Goal: Information Seeking & Learning: Learn about a topic

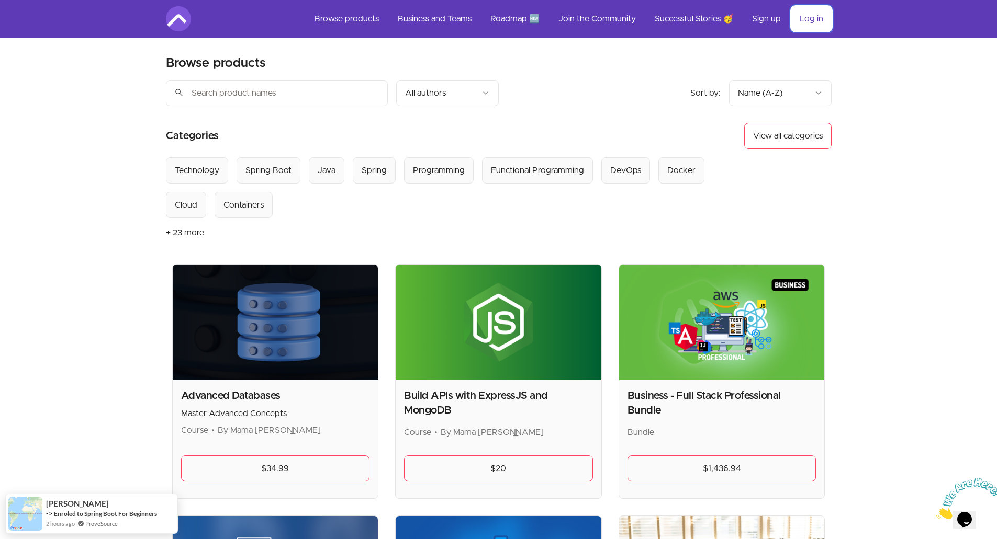
click at [802, 21] on link "Log in" at bounding box center [811, 18] width 40 height 25
click at [778, 36] on nav "Browse products Business and Teams Roadmap 🆕 Join the Community Successful Stor…" at bounding box center [498, 19] width 963 height 38
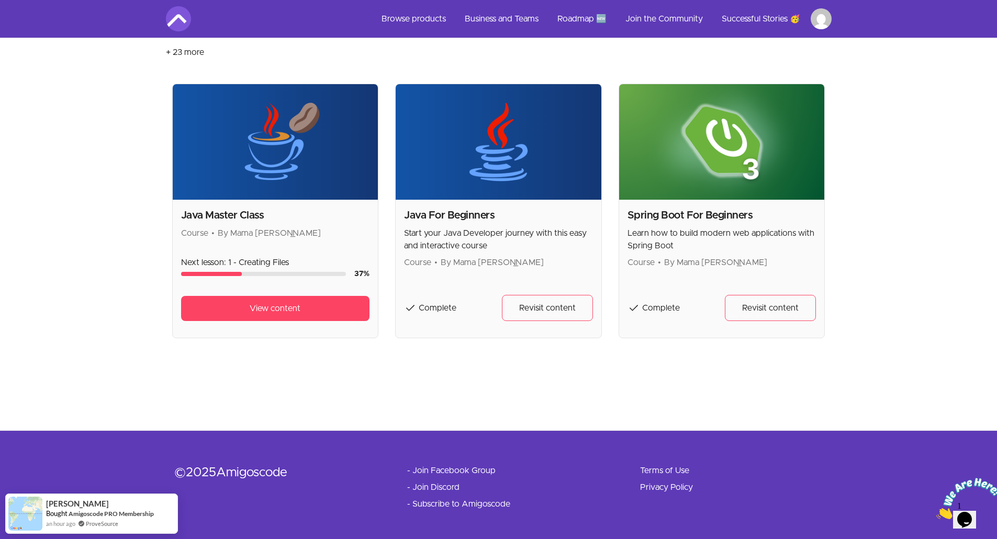
scroll to position [185, 0]
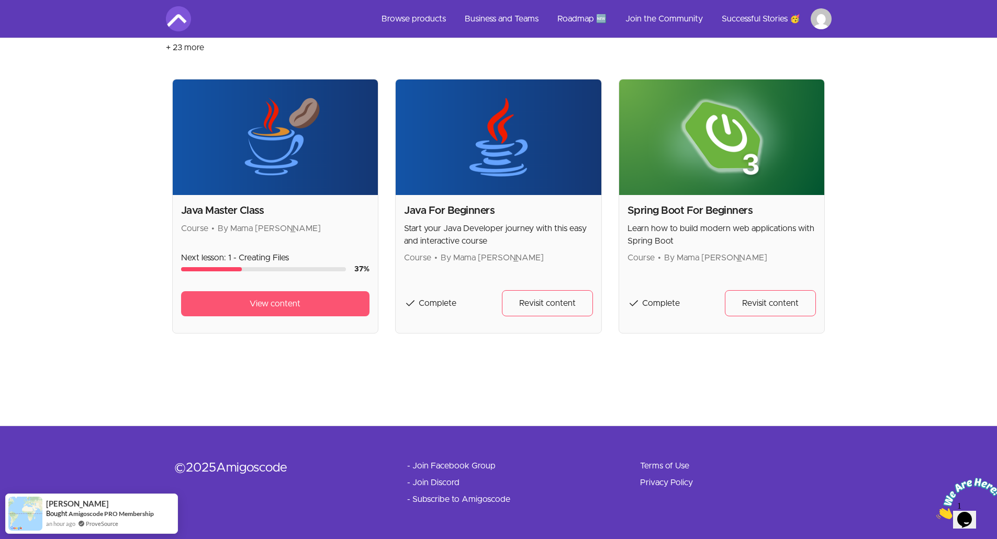
click at [258, 310] on link "View content" at bounding box center [275, 303] width 189 height 25
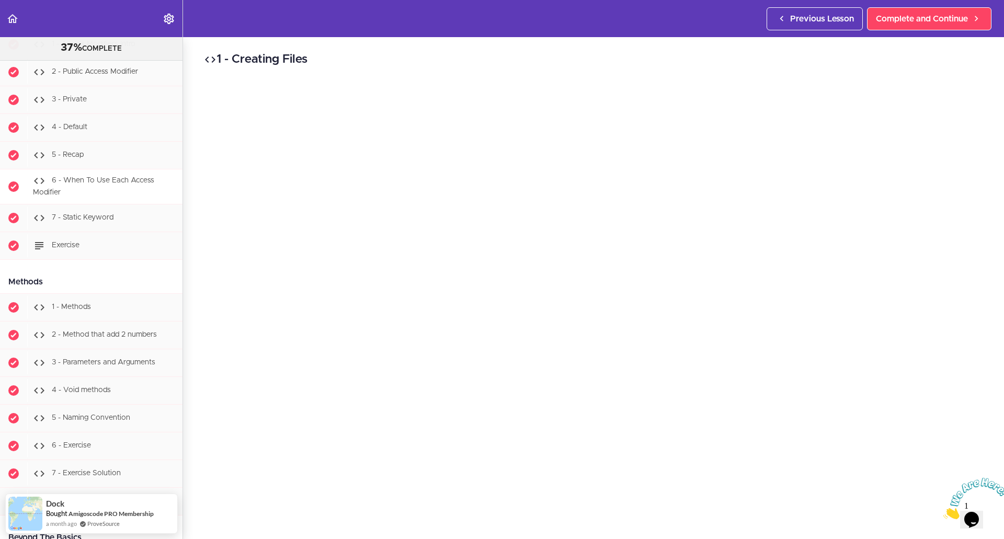
scroll to position [2528, 0]
